Goal: Task Accomplishment & Management: Manage account settings

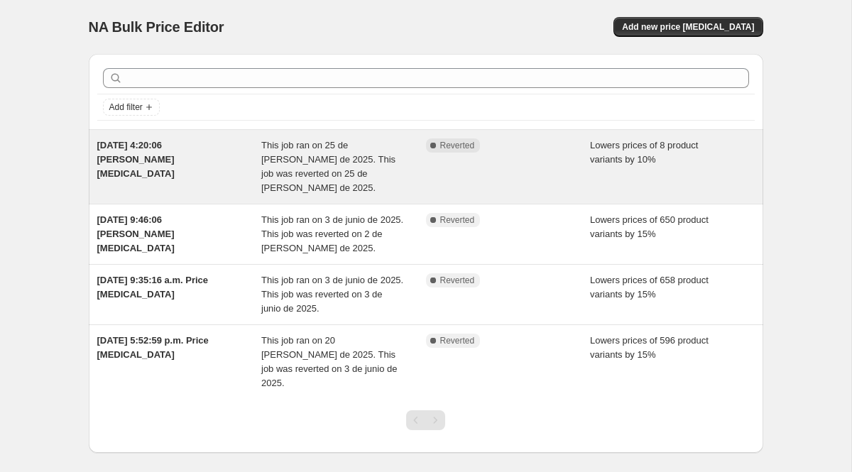
scroll to position [39, 0]
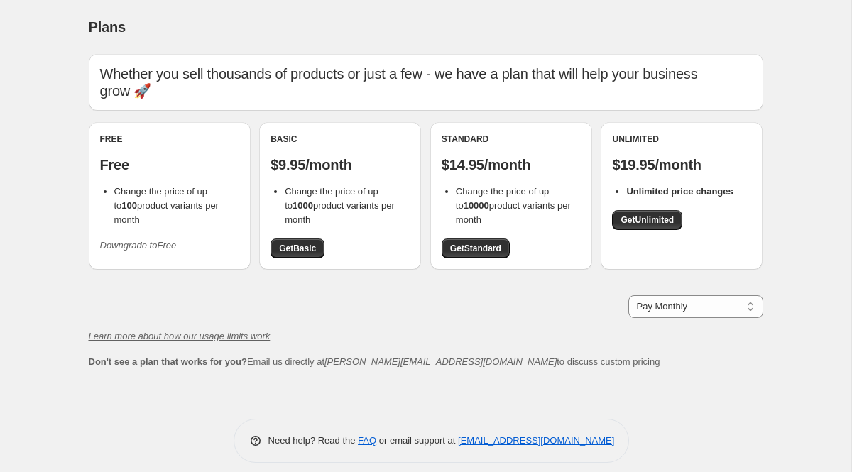
click at [163, 240] on icon "Downgrade to Free" at bounding box center [138, 245] width 77 height 11
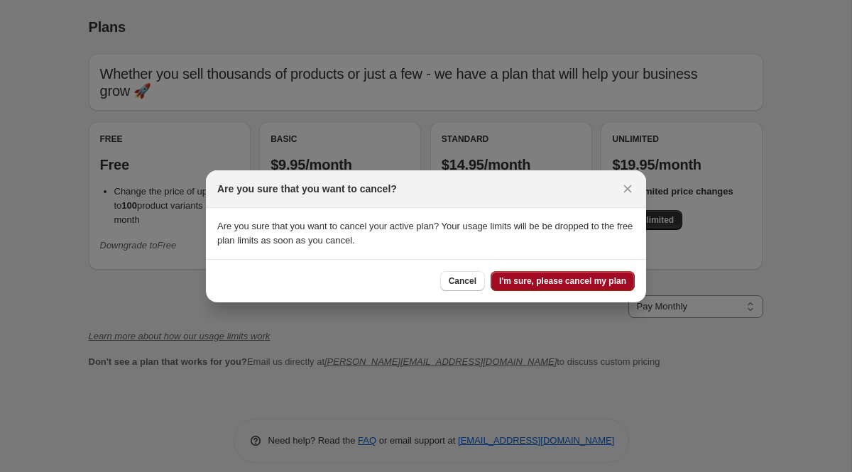
click at [525, 288] on button "I'm sure, please cancel my plan" at bounding box center [562, 281] width 144 height 20
